Goal: Task Accomplishment & Management: Complete application form

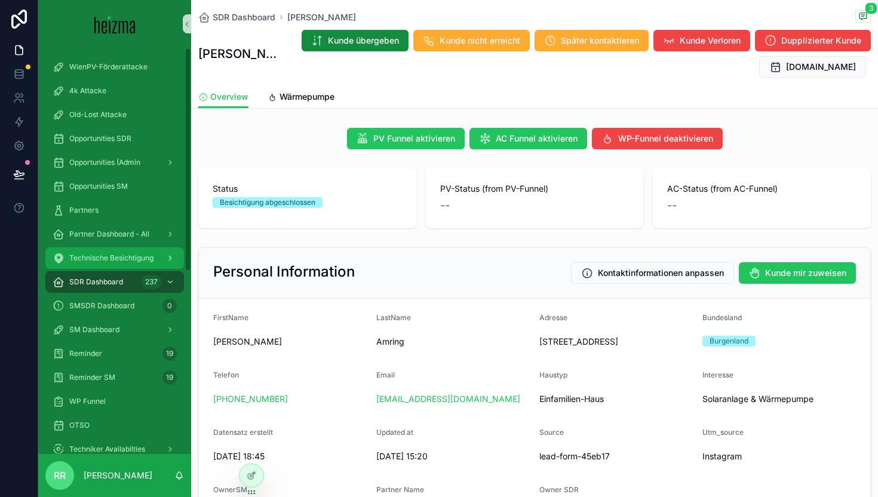
scroll to position [191, 0]
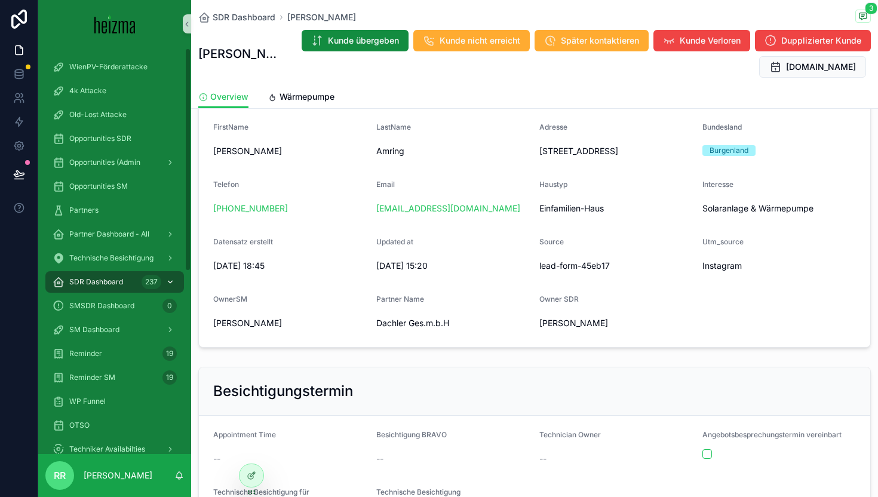
click at [119, 272] on div "SDR Dashboard 237" at bounding box center [115, 281] width 124 height 19
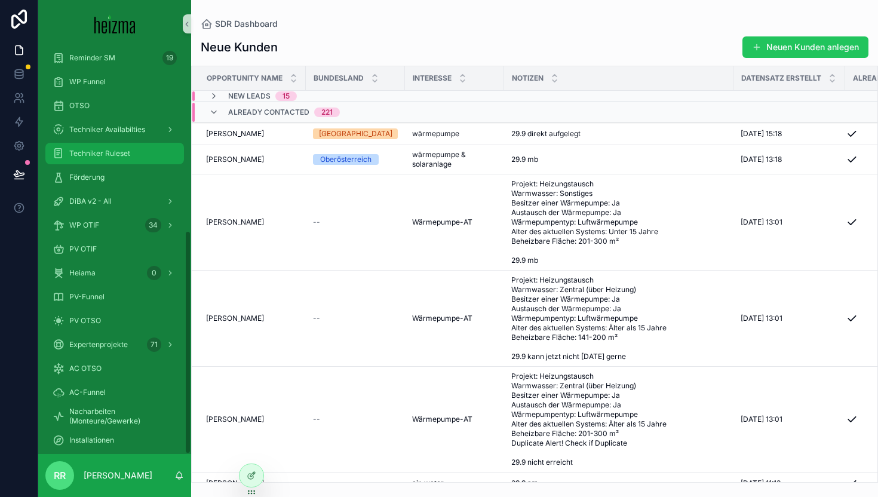
scroll to position [332, 0]
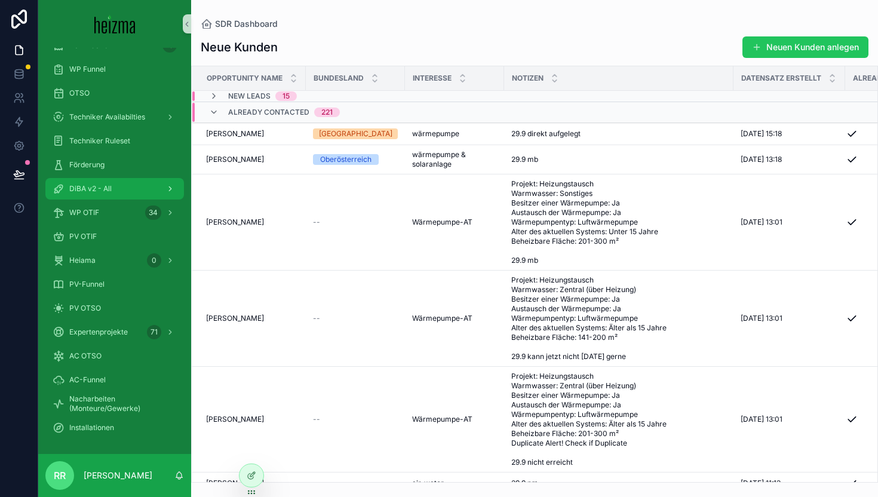
click at [94, 180] on div "DiBA v2 - All" at bounding box center [115, 188] width 124 height 19
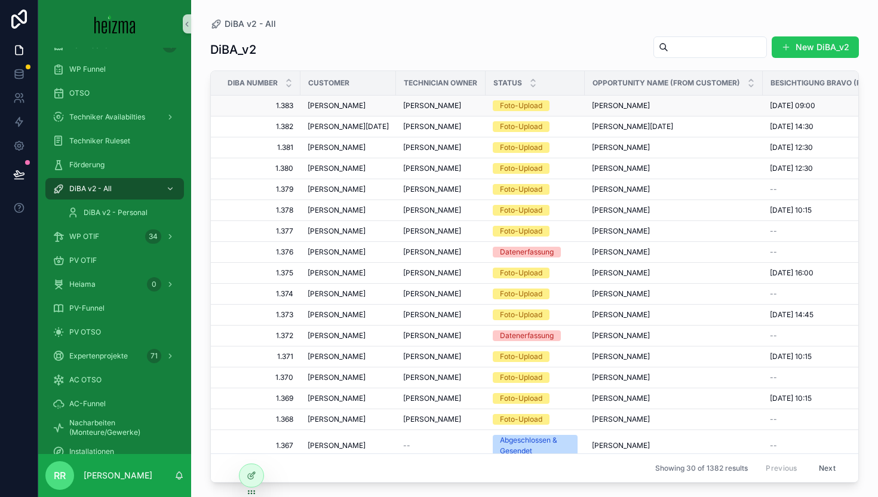
click at [342, 108] on span "[PERSON_NAME]" at bounding box center [337, 106] width 58 height 10
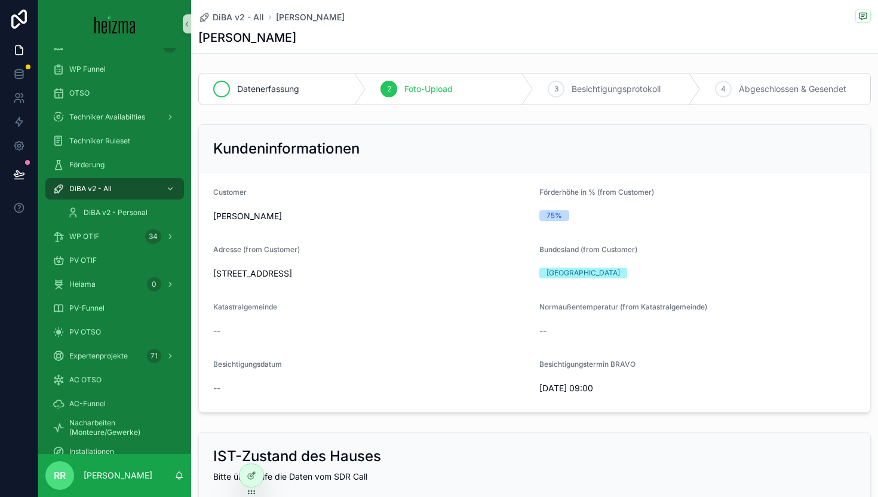
click at [327, 99] on div "Datenerfassung" at bounding box center [282, 88] width 167 height 31
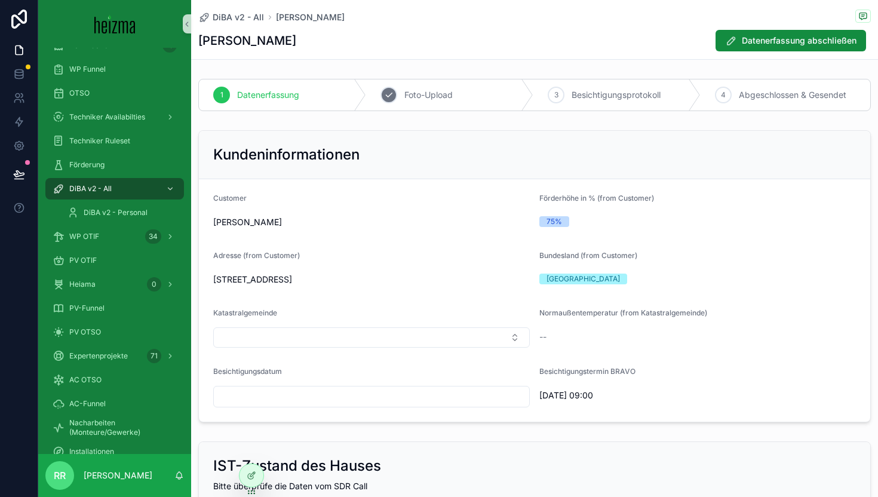
click at [430, 92] on span "Foto-Upload" at bounding box center [428, 95] width 48 height 12
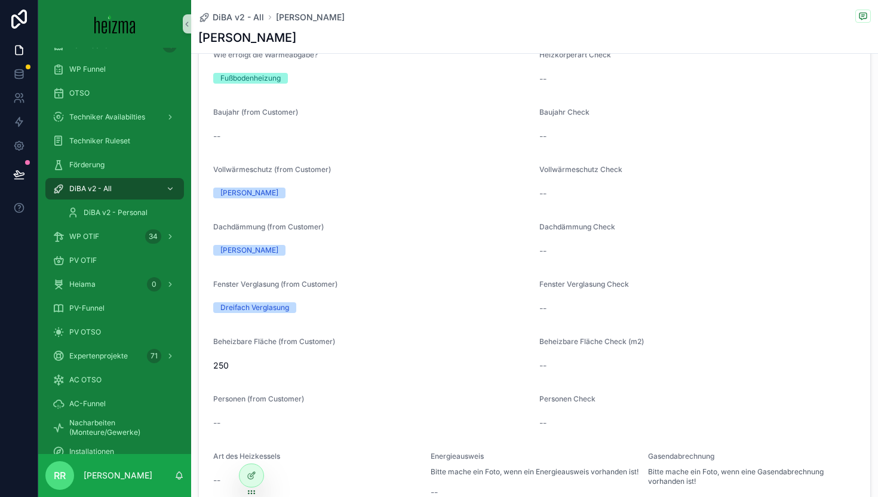
scroll to position [554, 0]
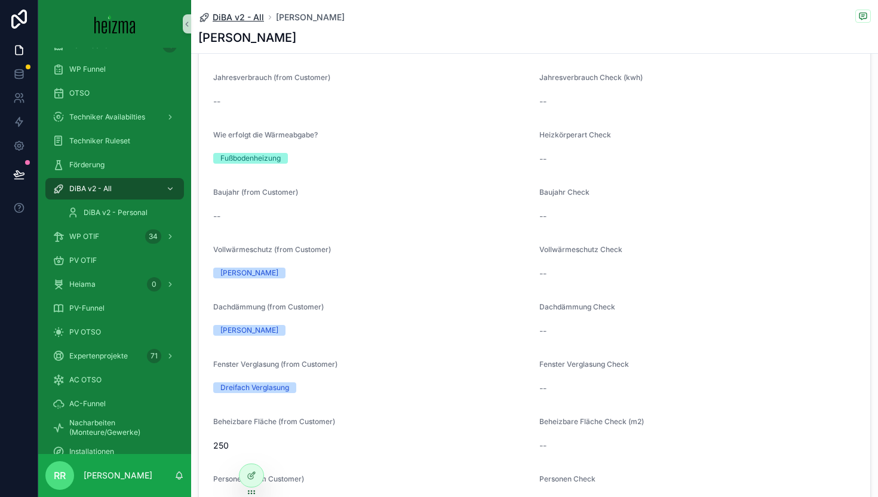
click at [251, 20] on span "DiBA v2 - All" at bounding box center [238, 17] width 51 height 12
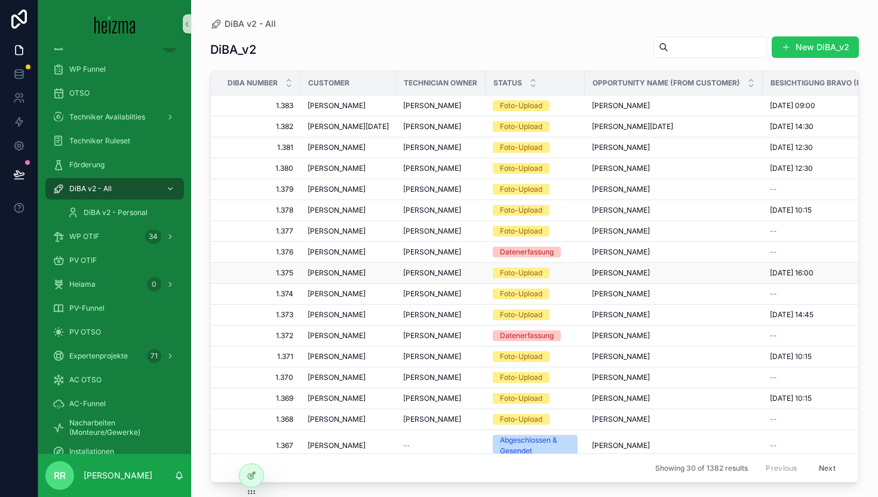
click at [329, 274] on span "[PERSON_NAME]" at bounding box center [337, 273] width 58 height 10
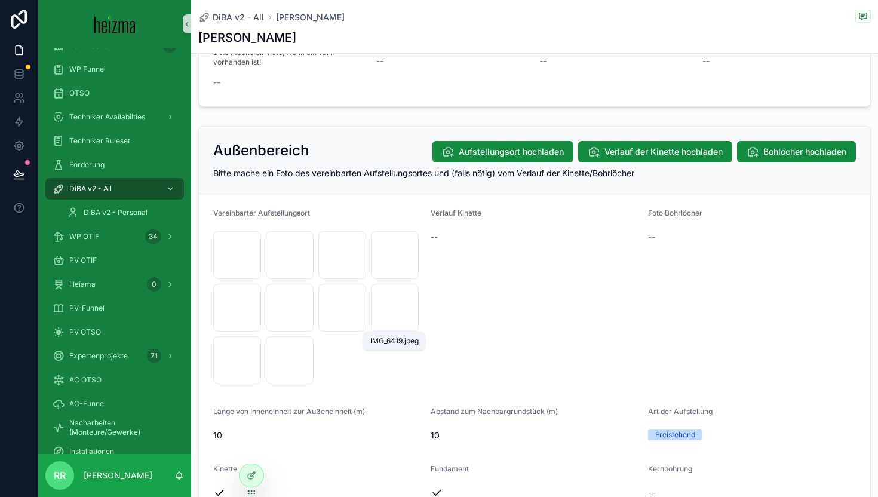
scroll to position [1213, 0]
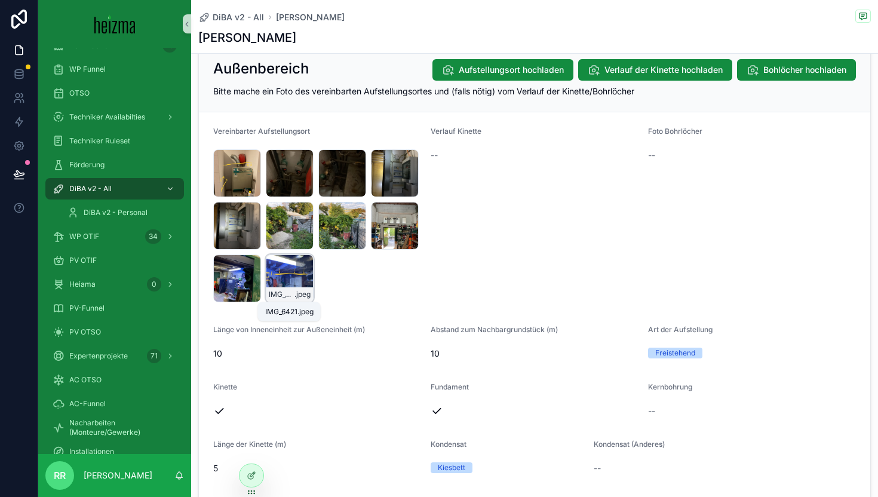
click at [293, 297] on span "IMG_6421" at bounding box center [282, 295] width 26 height 10
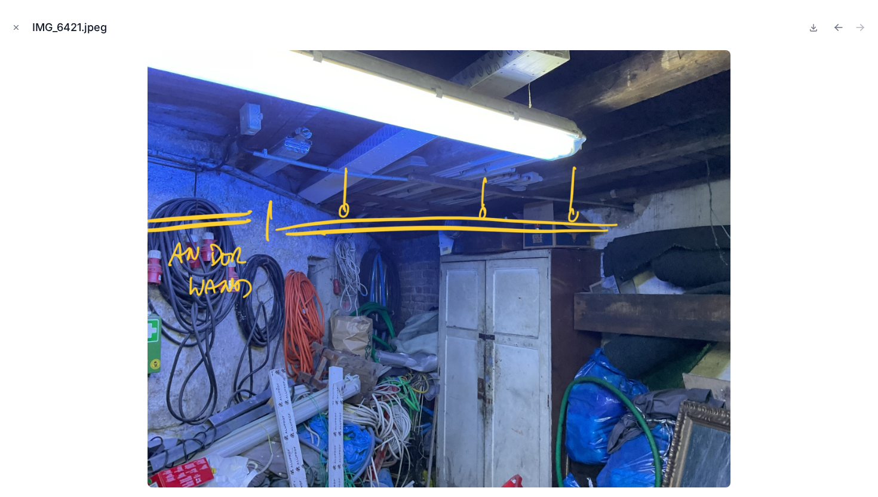
click at [23, 30] on div "IMG_6421.jpeg" at bounding box center [439, 28] width 859 height 36
click at [19, 28] on icon "Close modal" at bounding box center [16, 27] width 8 height 8
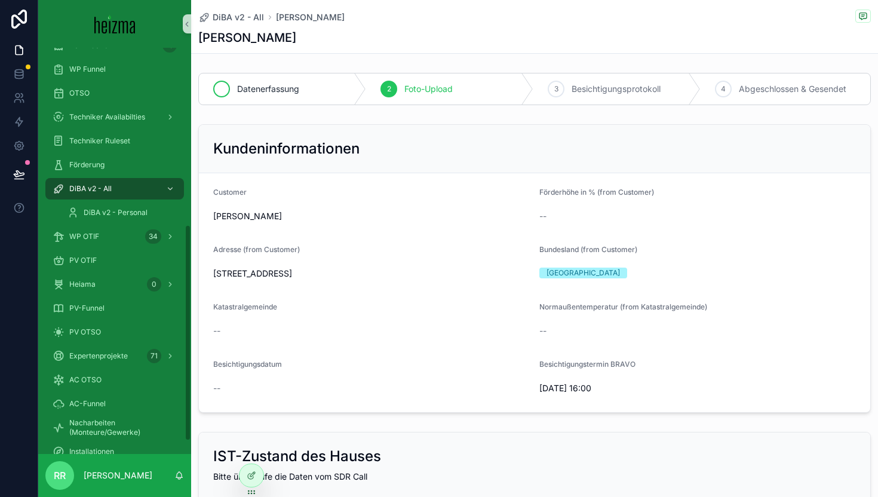
click at [254, 90] on span "Datenerfassung" at bounding box center [268, 89] width 62 height 12
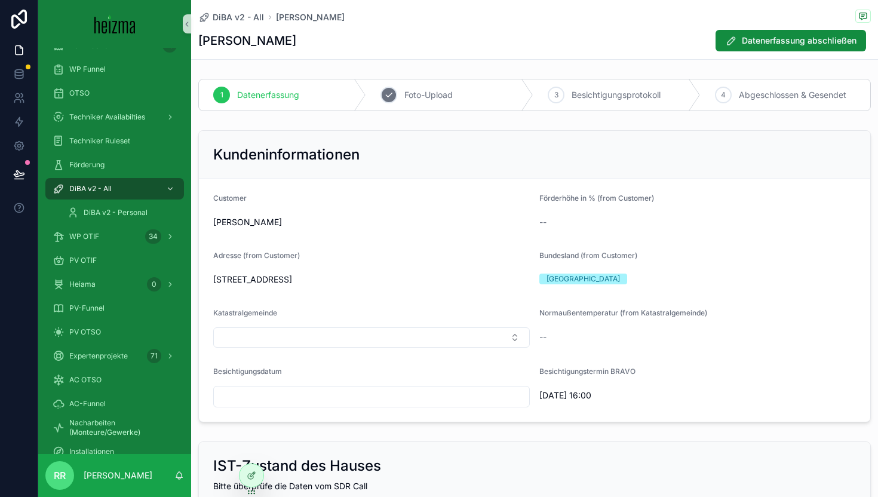
click at [402, 104] on div "2 Foto-Upload" at bounding box center [449, 94] width 167 height 31
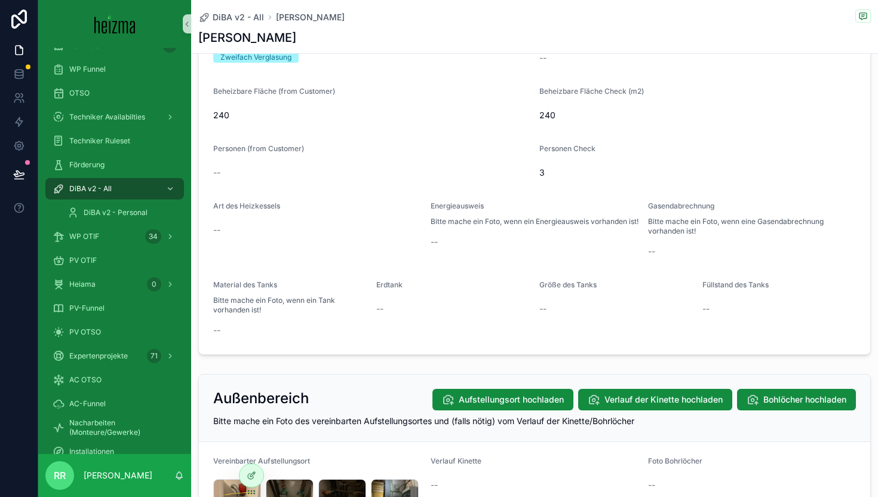
scroll to position [880, 0]
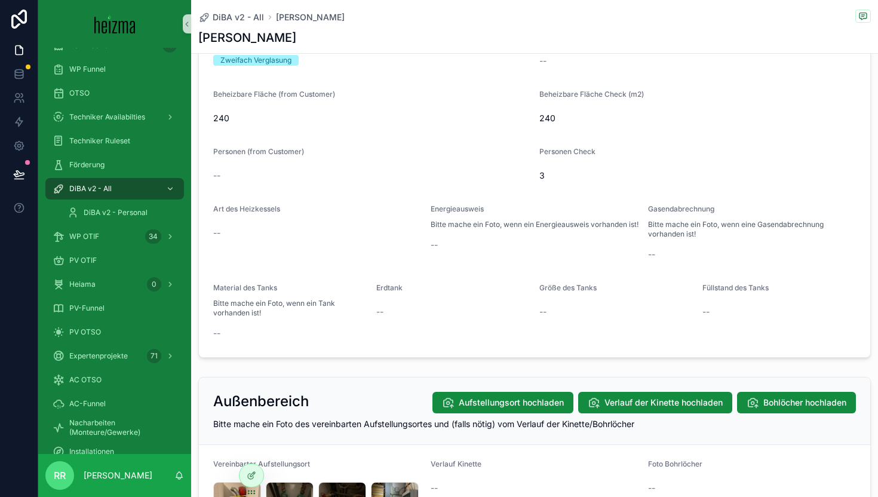
click at [436, 251] on span "--" at bounding box center [434, 245] width 7 height 12
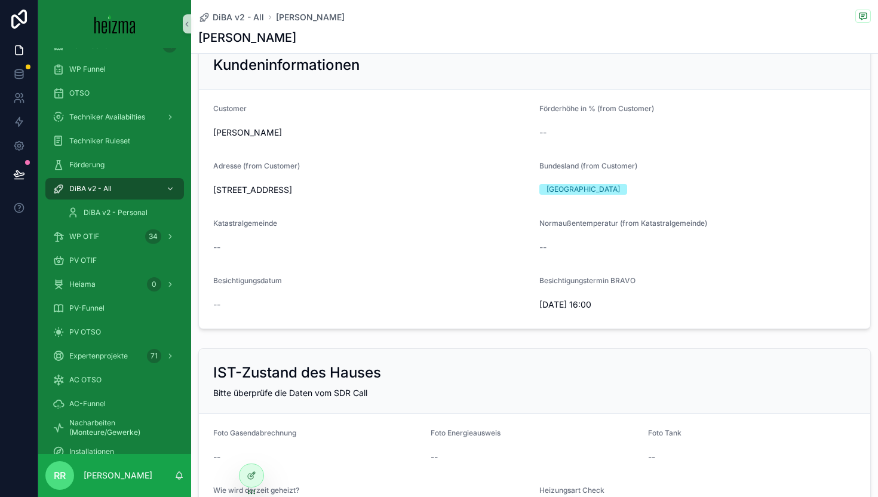
scroll to position [0, 0]
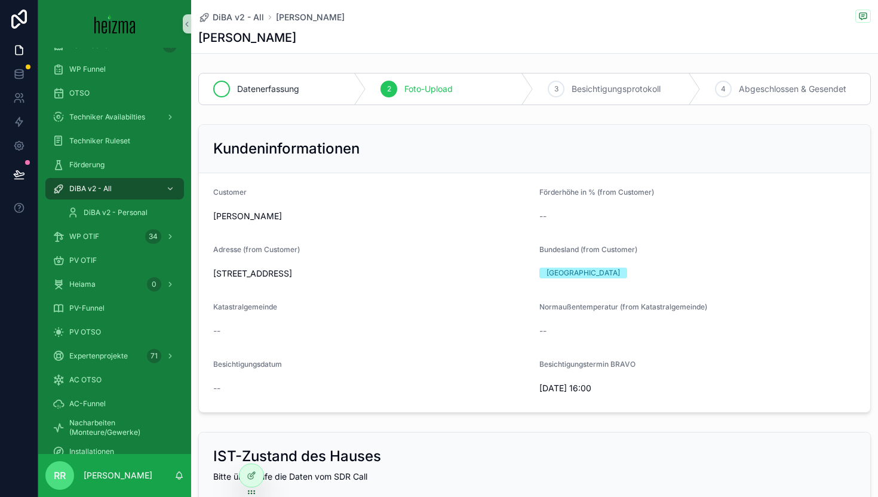
click at [286, 96] on div "Datenerfassung" at bounding box center [282, 88] width 167 height 31
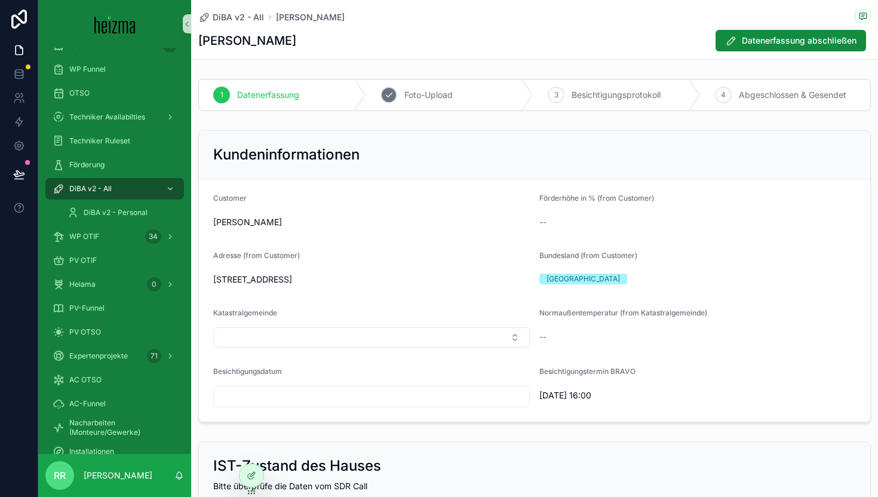
click at [483, 100] on div "2 Foto-Upload" at bounding box center [449, 94] width 167 height 31
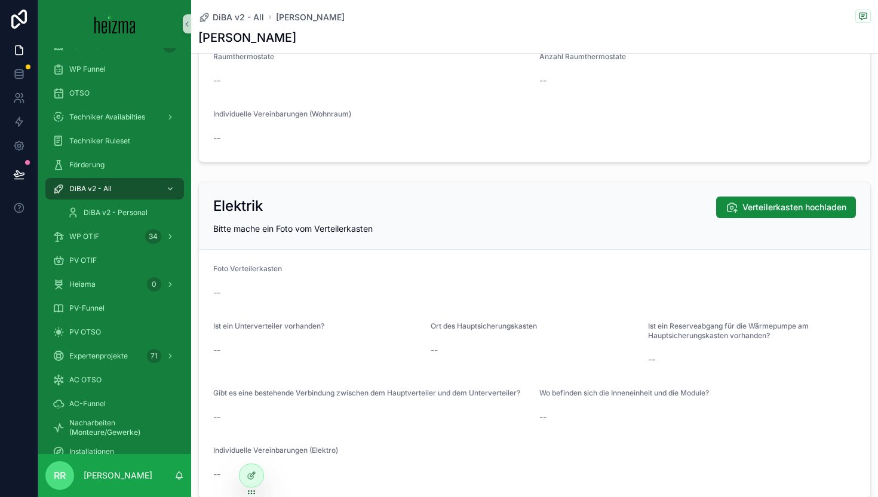
scroll to position [2256, 0]
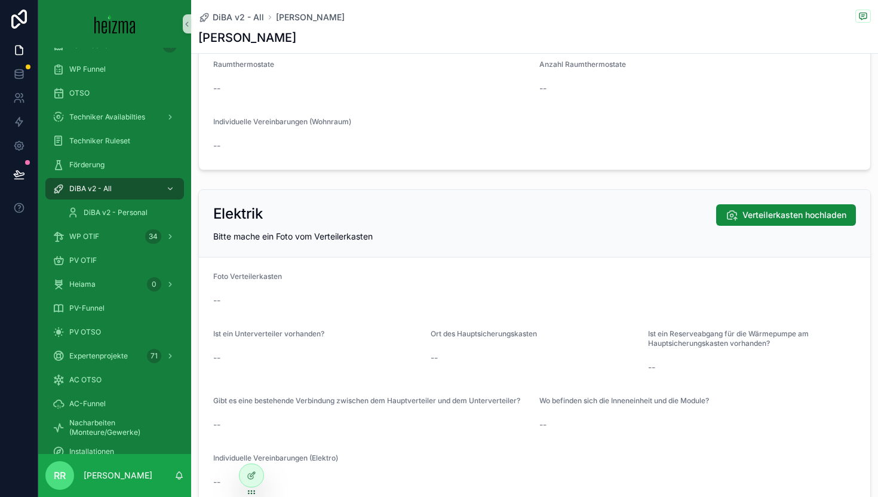
click at [461, 187] on div "Elektrik Verteilerkasten hochladen Bitte mache ein Foto vom Verteilerkasten Fot…" at bounding box center [534, 348] width 687 height 327
click at [473, 213] on div "Elektrik Verteilerkasten hochladen" at bounding box center [534, 215] width 643 height 22
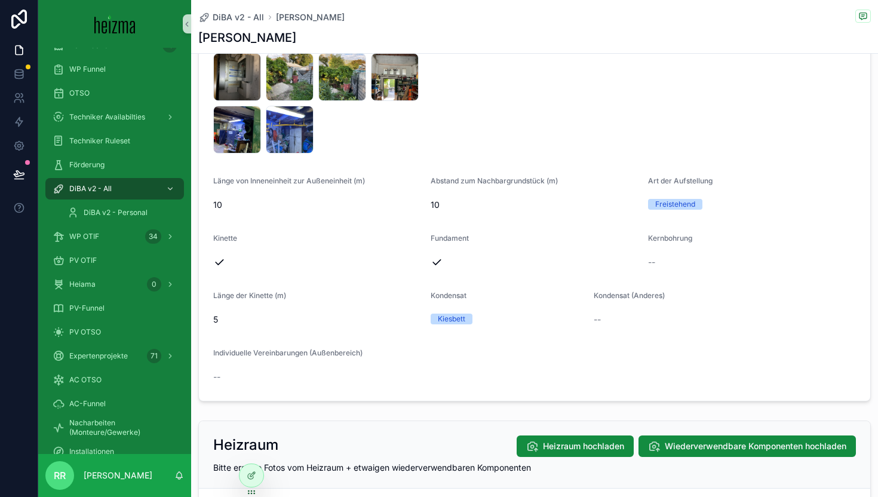
scroll to position [1336, 0]
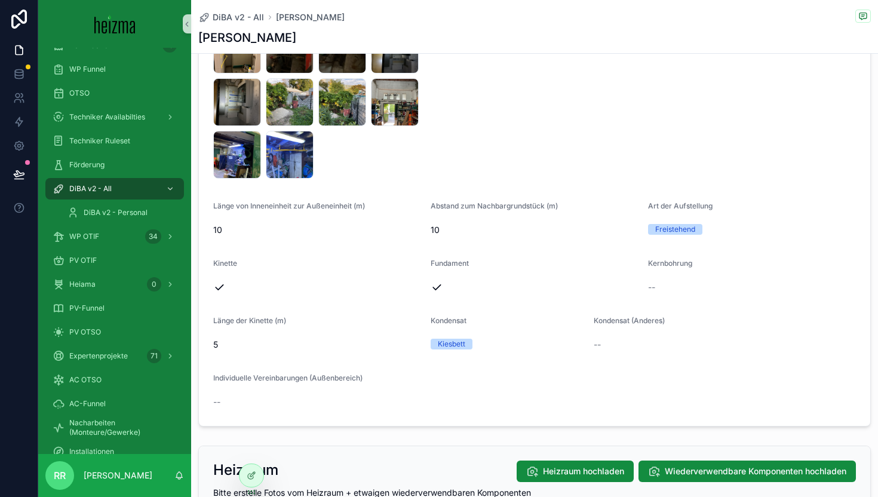
click at [491, 210] on label "Abstand zum Nachbargrundstück (m)" at bounding box center [494, 206] width 127 height 10
click at [440, 228] on span "10" at bounding box center [535, 230] width 208 height 12
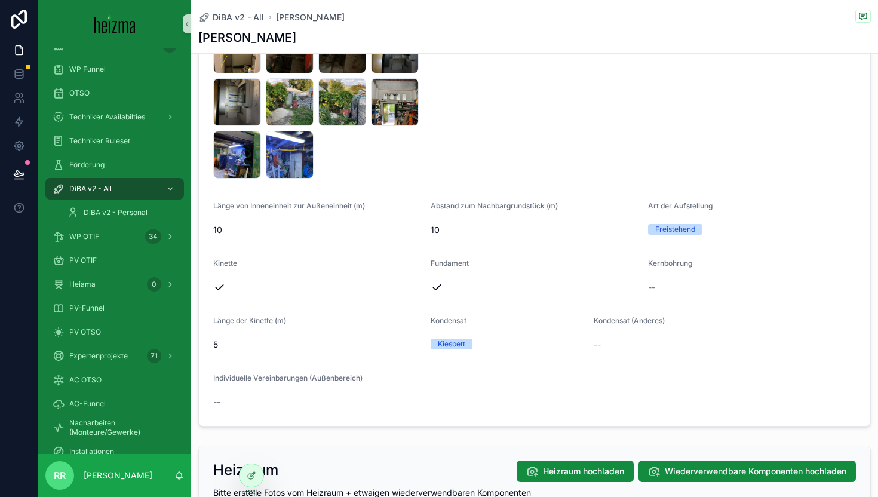
click at [358, 210] on label "Länge von Inneneinheit zur Außeneinheit (m)" at bounding box center [289, 206] width 152 height 10
click at [475, 201] on span "Abstand zum Nachbargrundstück (m)" at bounding box center [494, 205] width 127 height 9
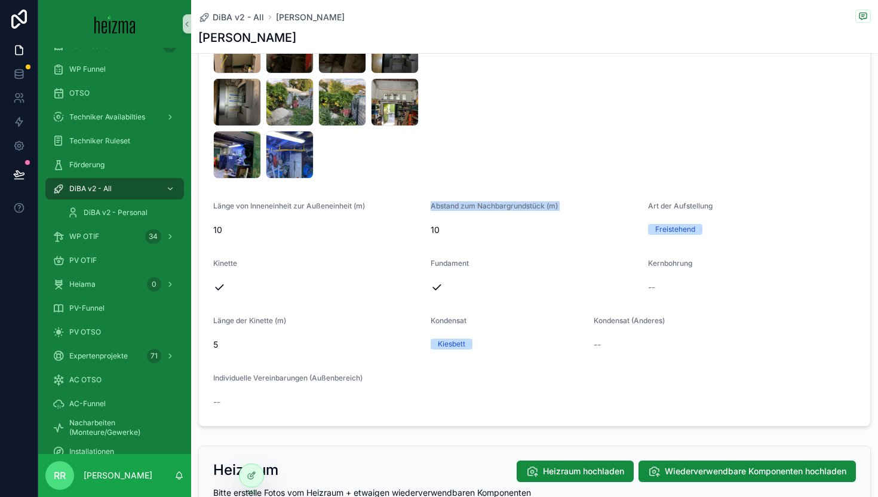
click at [475, 201] on span "Abstand zum Nachbargrundstück (m)" at bounding box center [494, 205] width 127 height 9
click at [677, 210] on label "Art der Aufstellung" at bounding box center [680, 206] width 65 height 10
click at [557, 228] on span "10" at bounding box center [535, 230] width 208 height 12
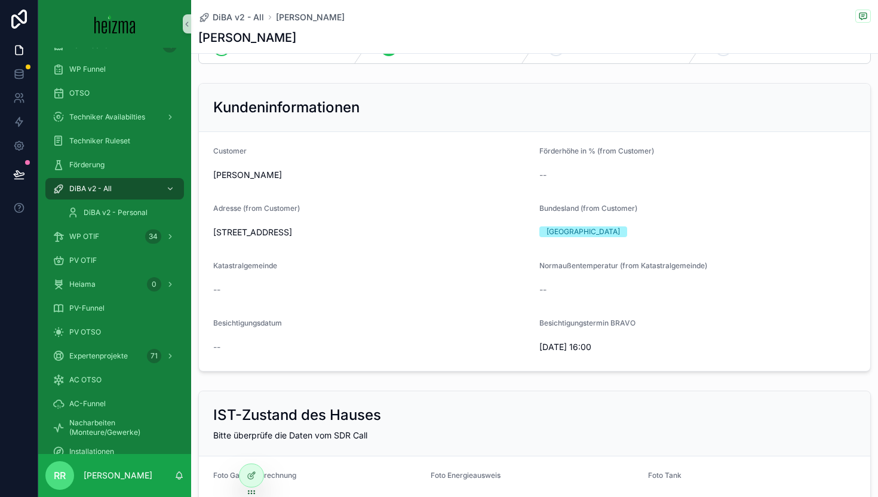
scroll to position [0, 0]
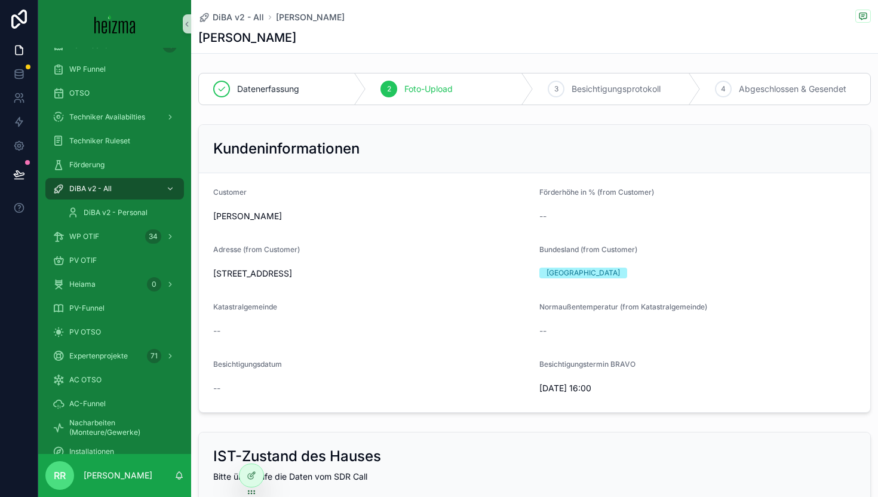
click at [581, 197] on span "Förderhöhe in % (from Customer)" at bounding box center [596, 192] width 115 height 9
click at [582, 210] on div "--" at bounding box center [643, 216] width 208 height 12
click at [306, 97] on div "Datenerfassung" at bounding box center [282, 88] width 167 height 31
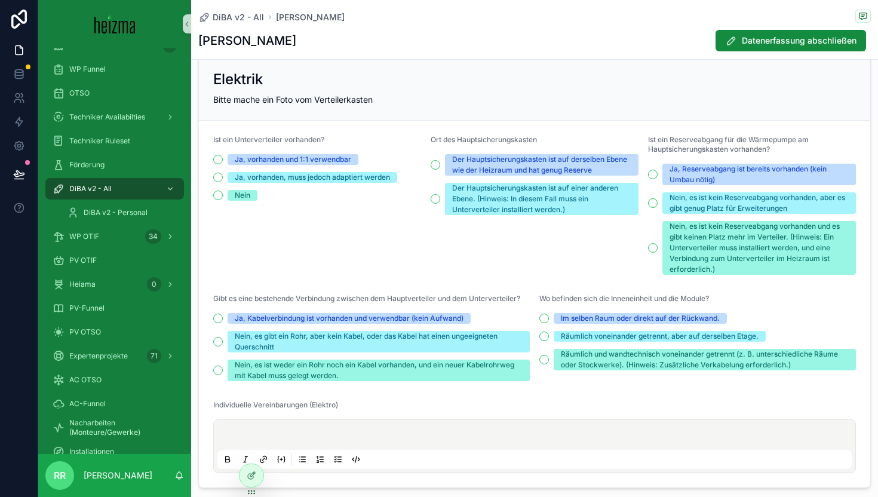
scroll to position [2470, 0]
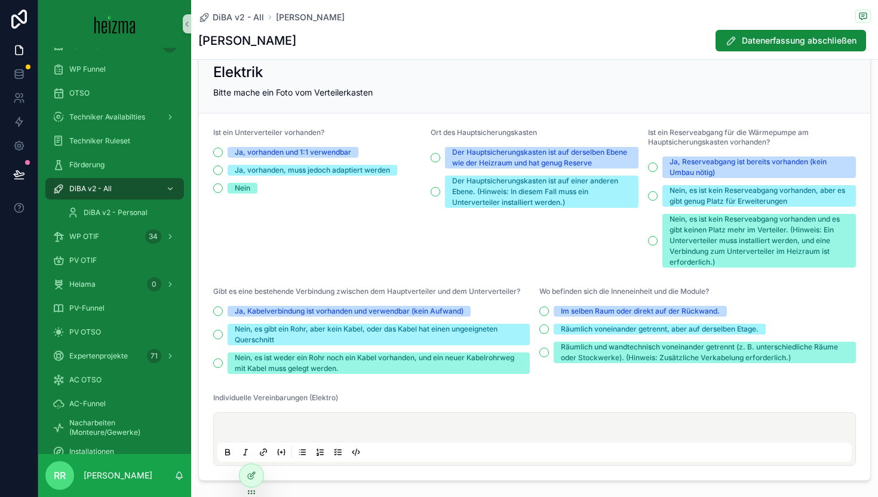
click at [513, 292] on span "Gibt es eine bestehende Verbindung zwischen dem Hauptverteiler und dem Unterver…" at bounding box center [366, 291] width 307 height 9
click at [512, 290] on span "Gibt es eine bestehende Verbindung zwischen dem Hauptverteiler und dem Unterver…" at bounding box center [366, 291] width 307 height 9
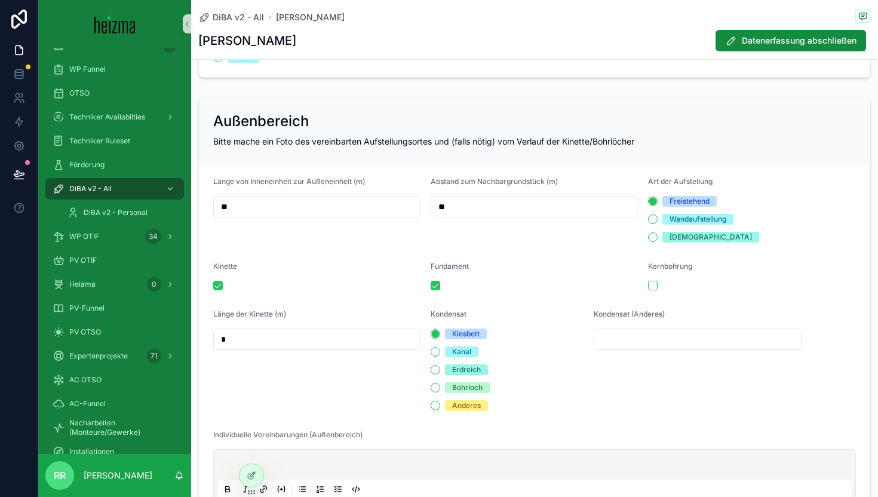
scroll to position [740, 0]
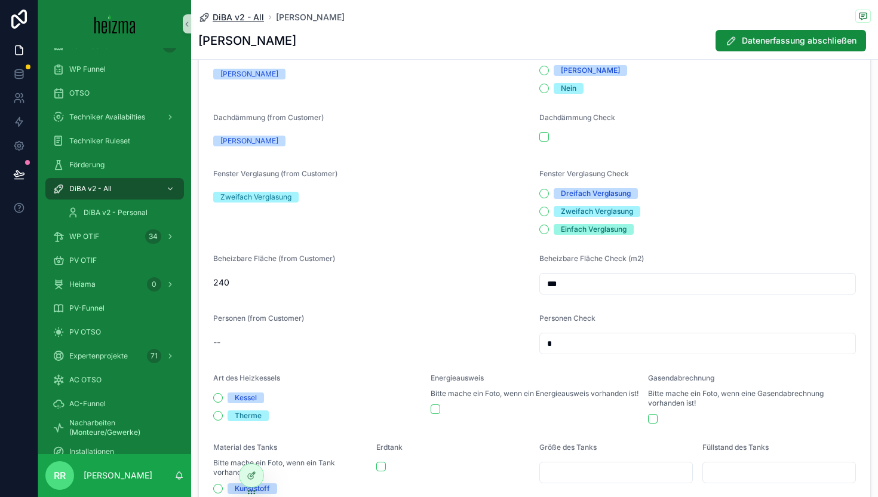
click at [226, 17] on span "DiBA v2 - All" at bounding box center [238, 17] width 51 height 12
